Goal: Information Seeking & Learning: Learn about a topic

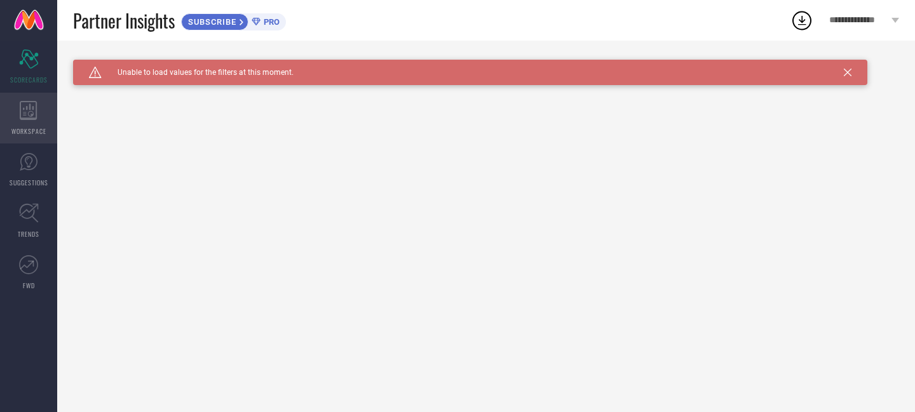
click at [28, 138] on div "WORKSPACE" at bounding box center [28, 118] width 57 height 51
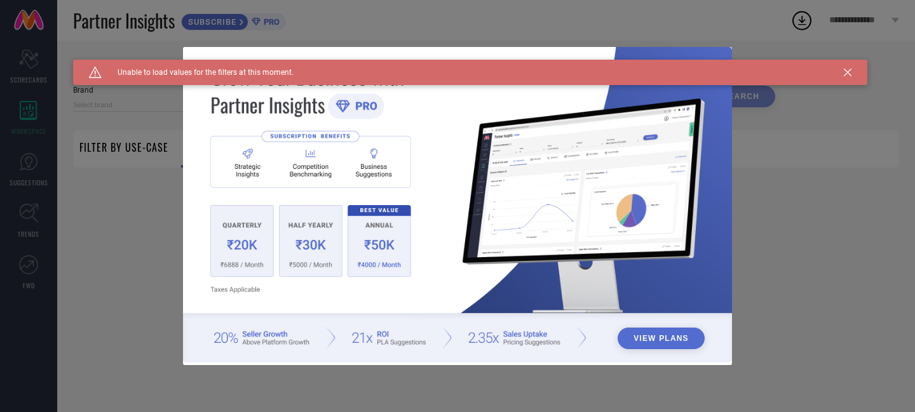
type input "1 STOP FASHION"
type input "All"
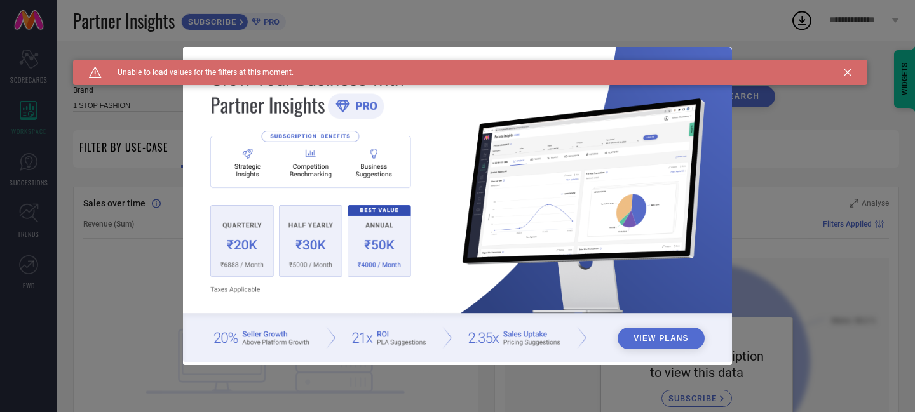
click at [847, 74] on icon at bounding box center [847, 73] width 8 height 8
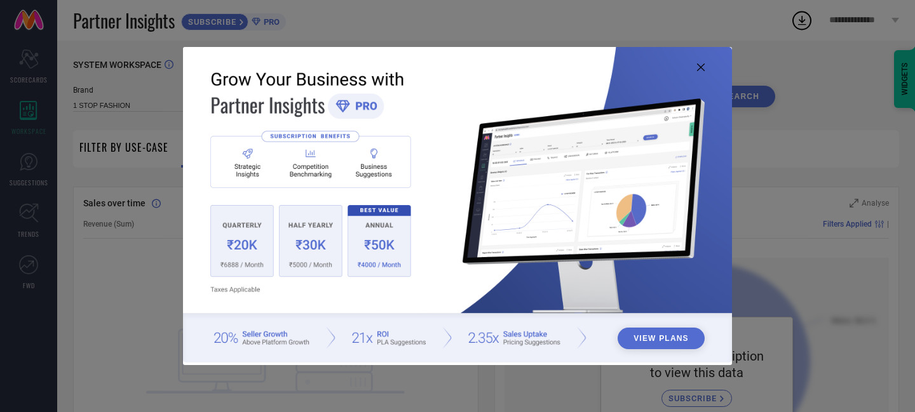
click at [703, 66] on icon at bounding box center [701, 68] width 8 height 8
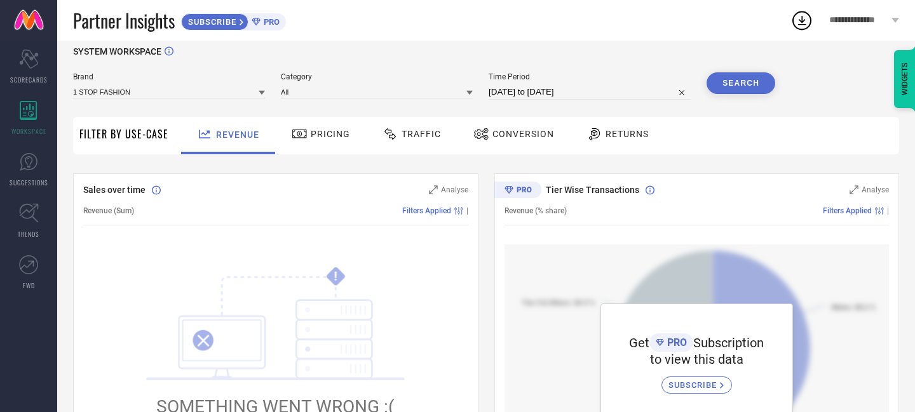
scroll to position [26, 0]
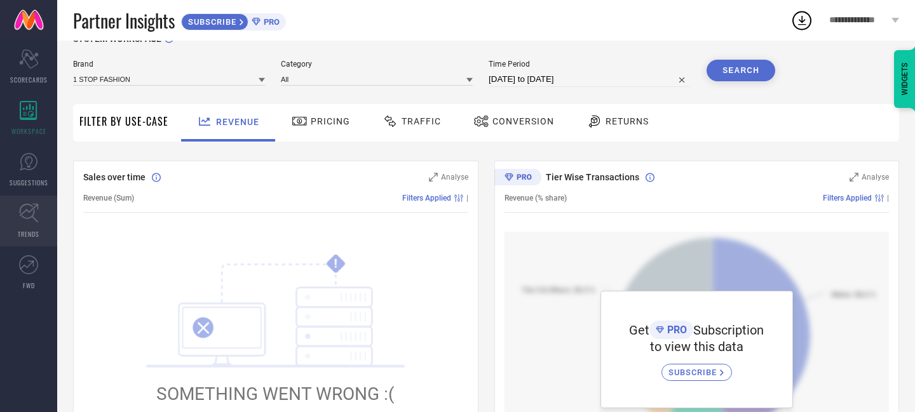
click at [38, 203] on link "TRENDS" at bounding box center [28, 221] width 57 height 51
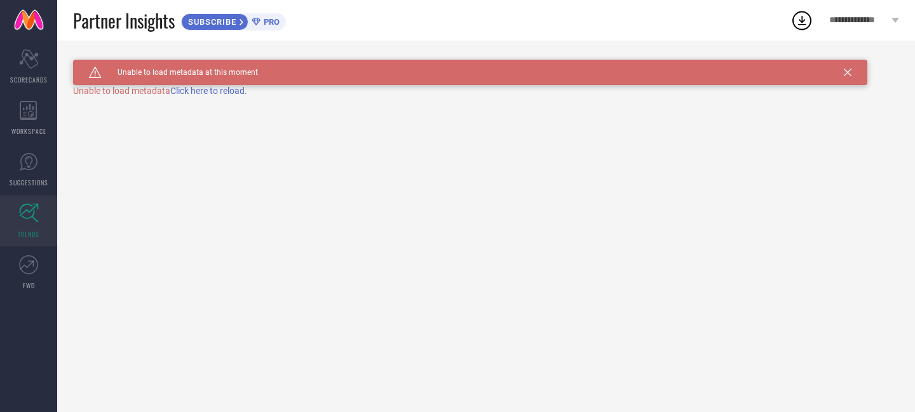
click at [199, 91] on span "Click here to reload." at bounding box center [208, 91] width 77 height 10
